Goal: Navigation & Orientation: Find specific page/section

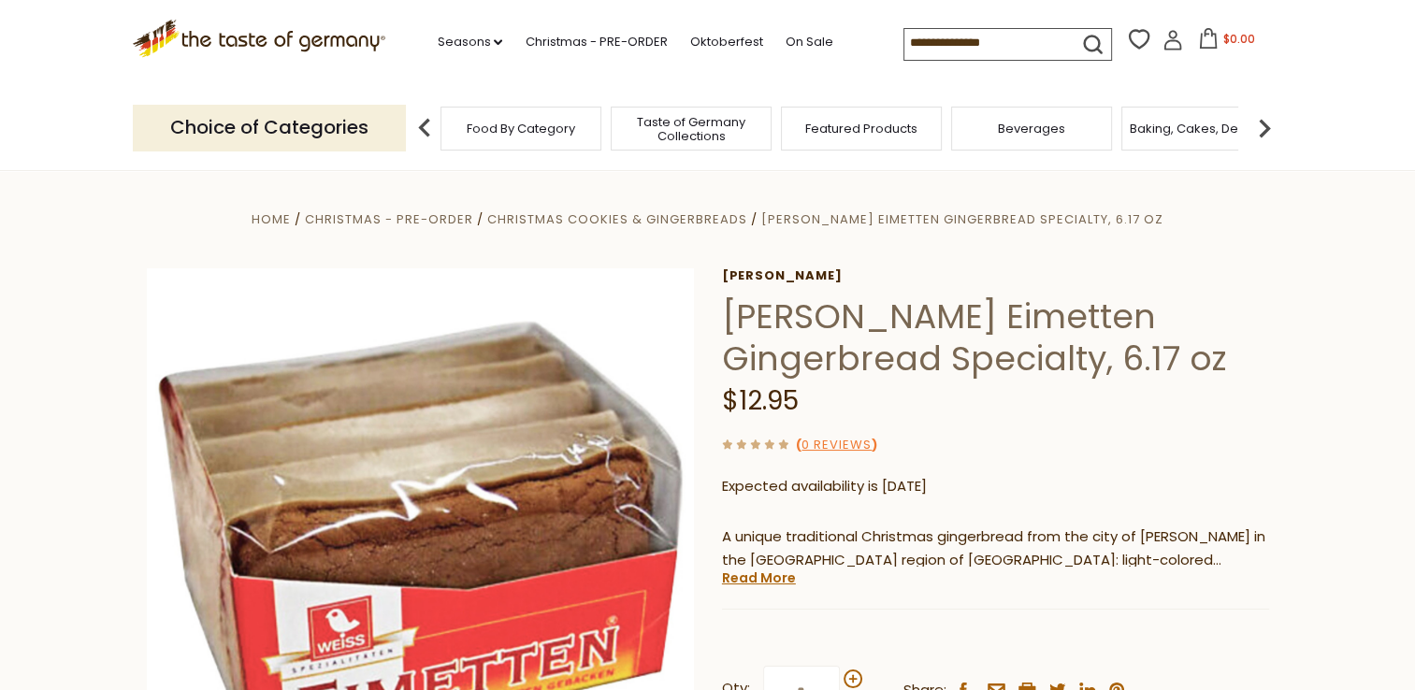
click at [1401, 72] on section ".st0{fill:#EDD300;} .st1{fill:#D33E21;} .st0{fill:#EDD300;} .st1{fill:#D33E21;}…" at bounding box center [707, 43] width 1415 height 86
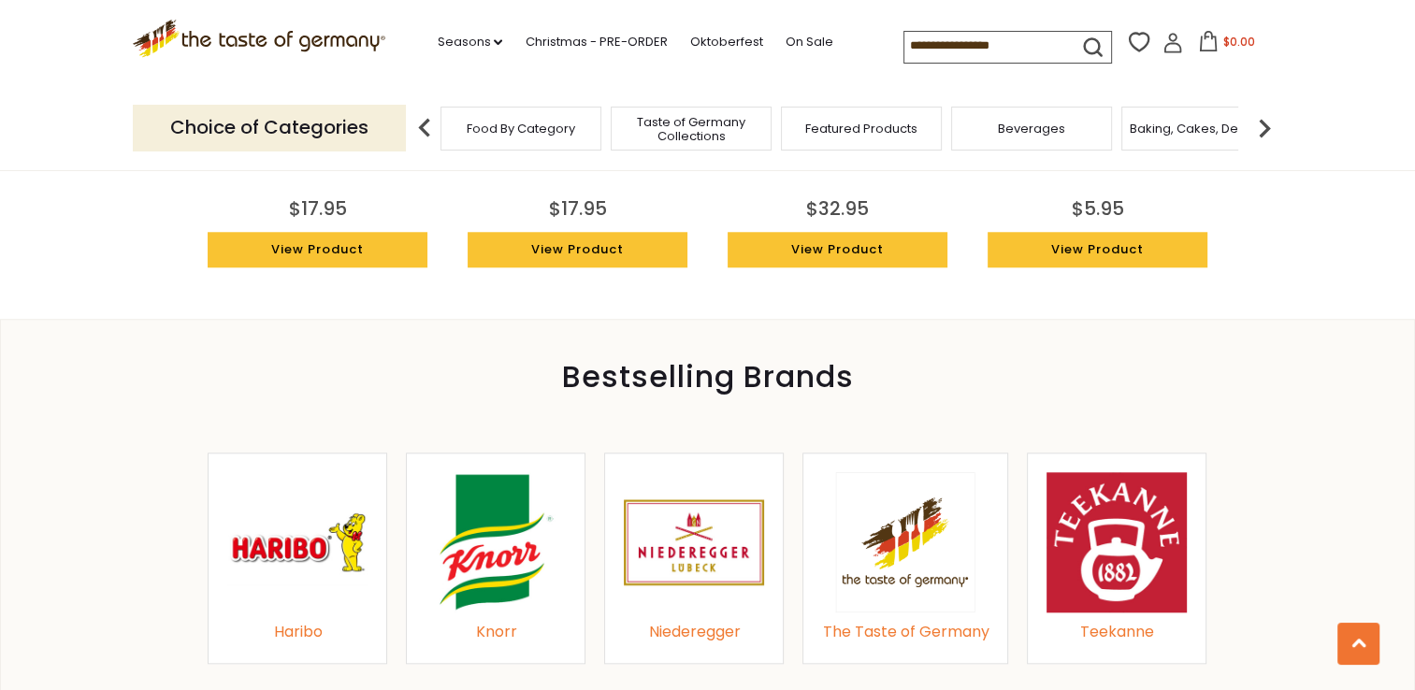
scroll to position [1838, 0]
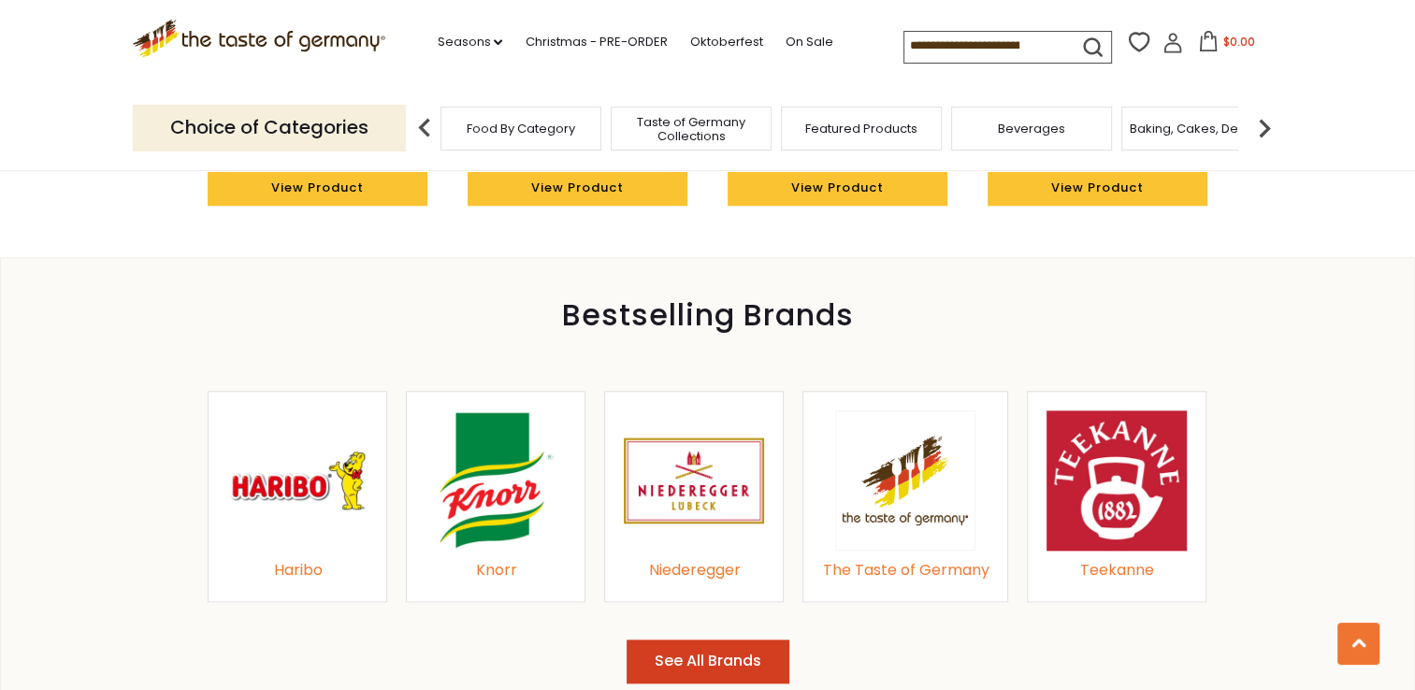
click at [506, 478] on img at bounding box center [495, 480] width 140 height 140
